Goal: Task Accomplishment & Management: Use online tool/utility

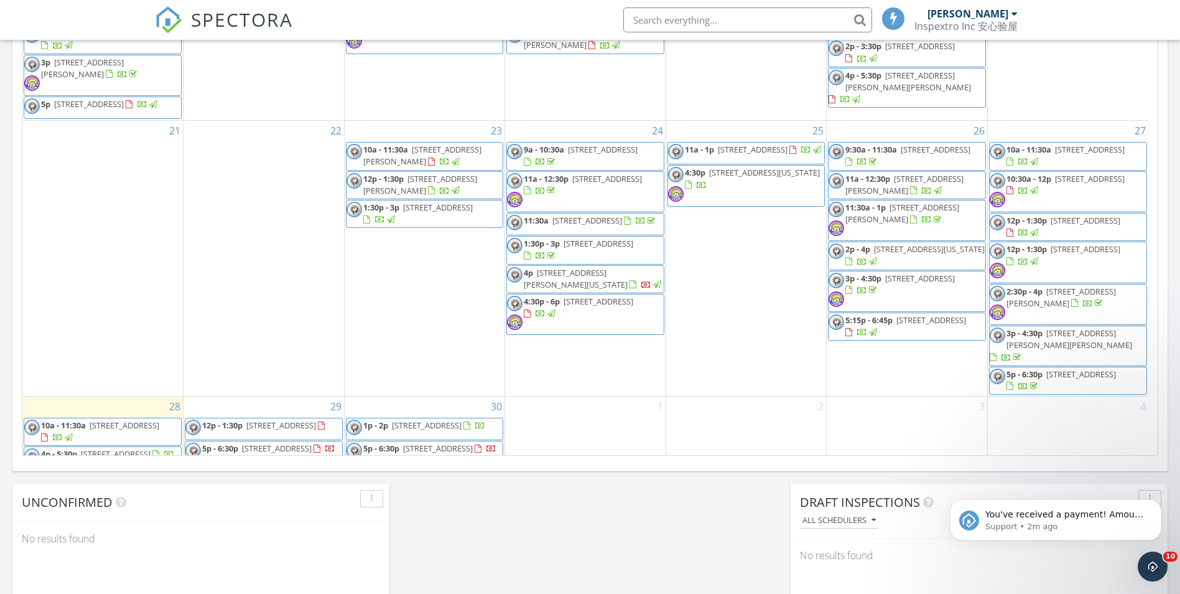
scroll to position [607, 0]
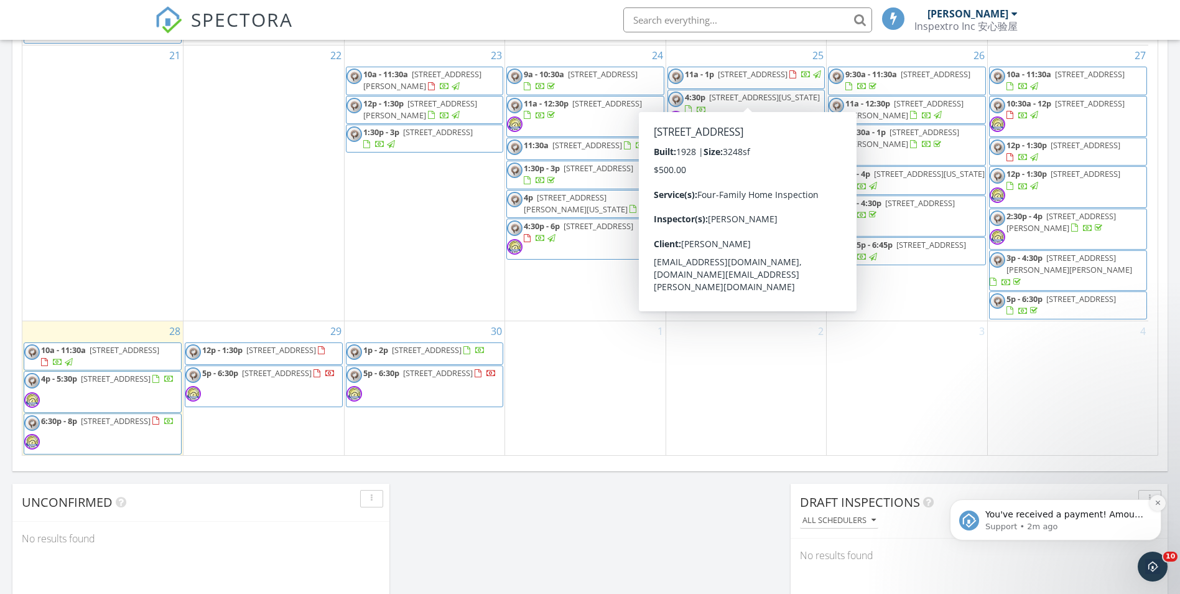
click at [1158, 505] on icon "Dismiss notification" at bounding box center [1158, 502] width 7 height 7
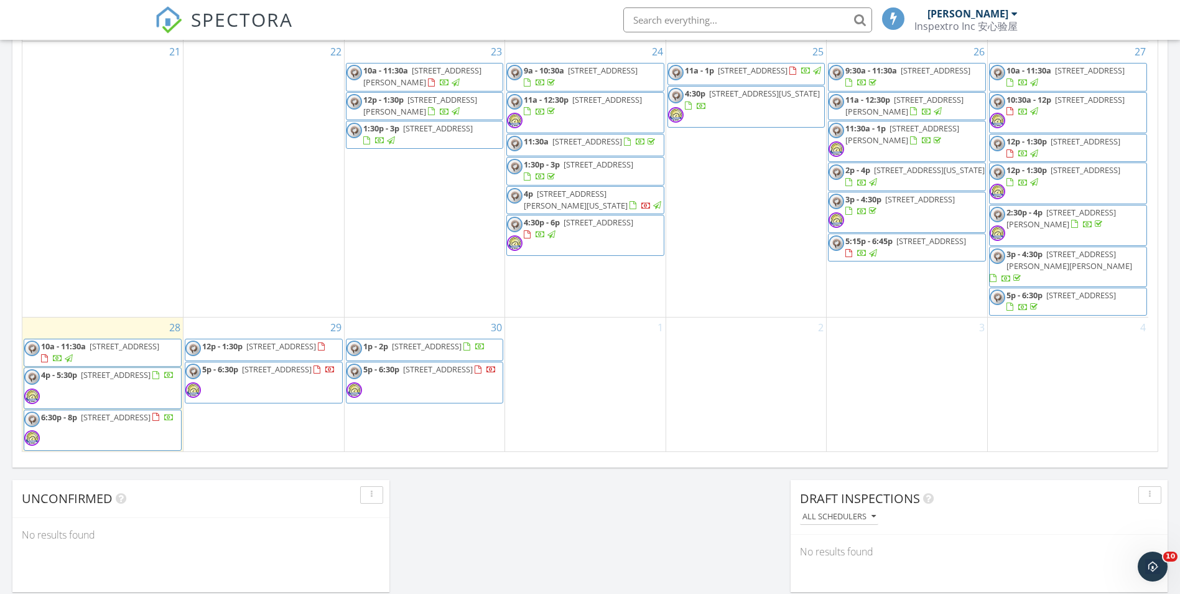
scroll to position [658, 0]
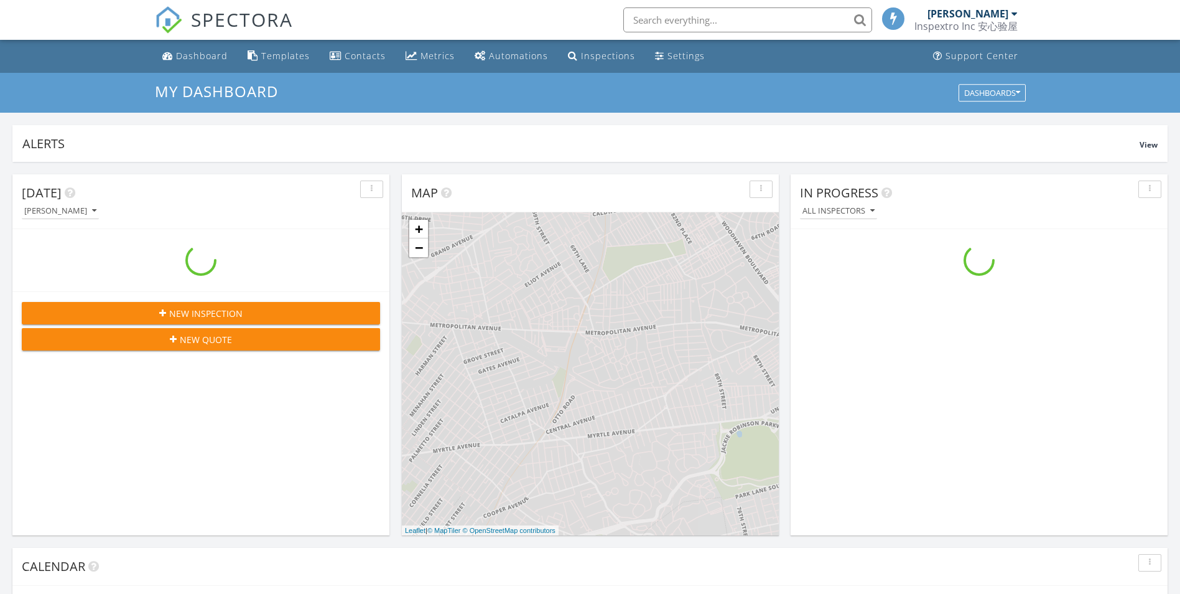
scroll to position [1152, 1200]
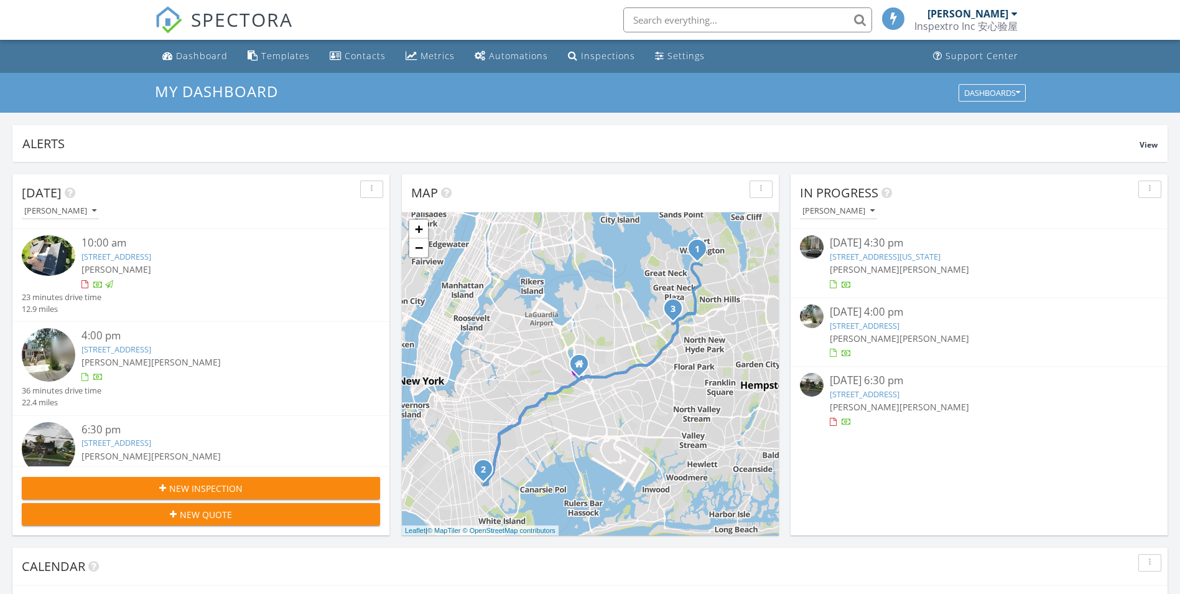
click at [250, 489] on div "New Inspection" at bounding box center [201, 488] width 338 height 13
